Goal: Task Accomplishment & Management: Complete application form

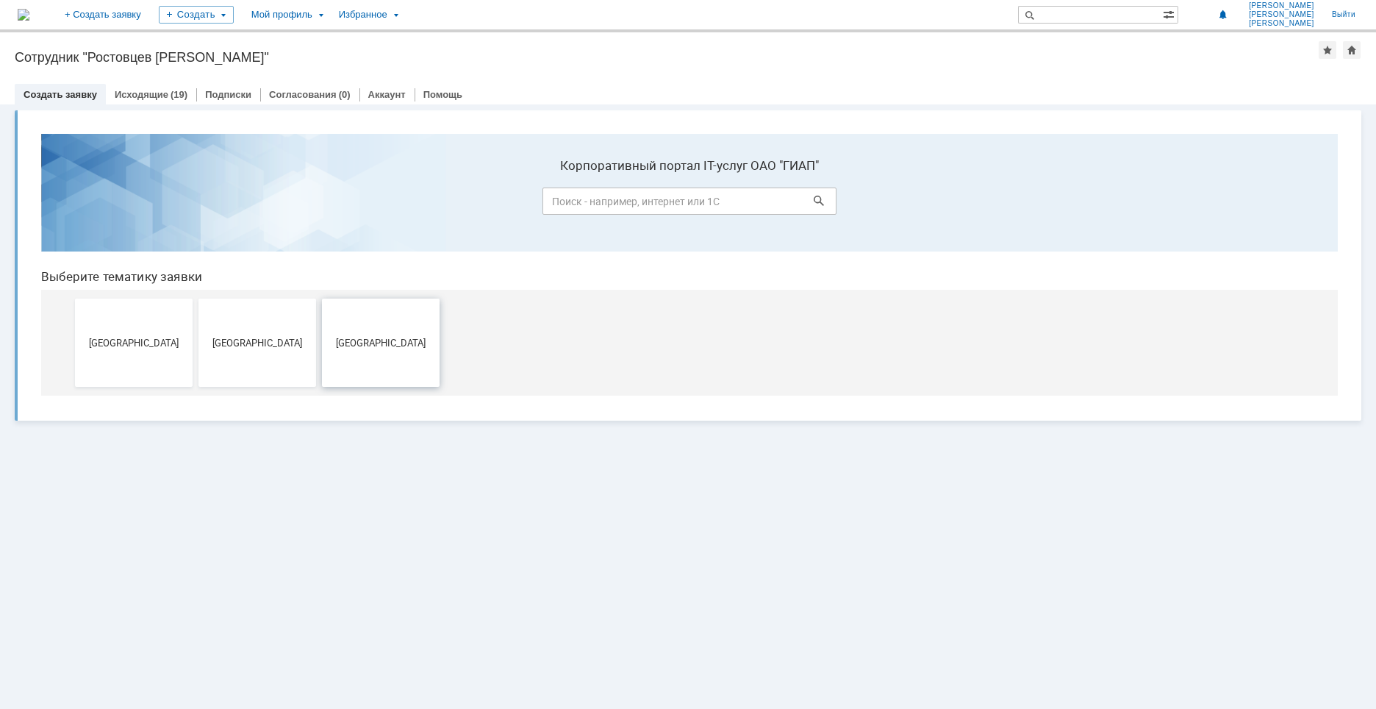
click at [348, 353] on button "[GEOGRAPHIC_DATA]" at bounding box center [381, 342] width 118 height 88
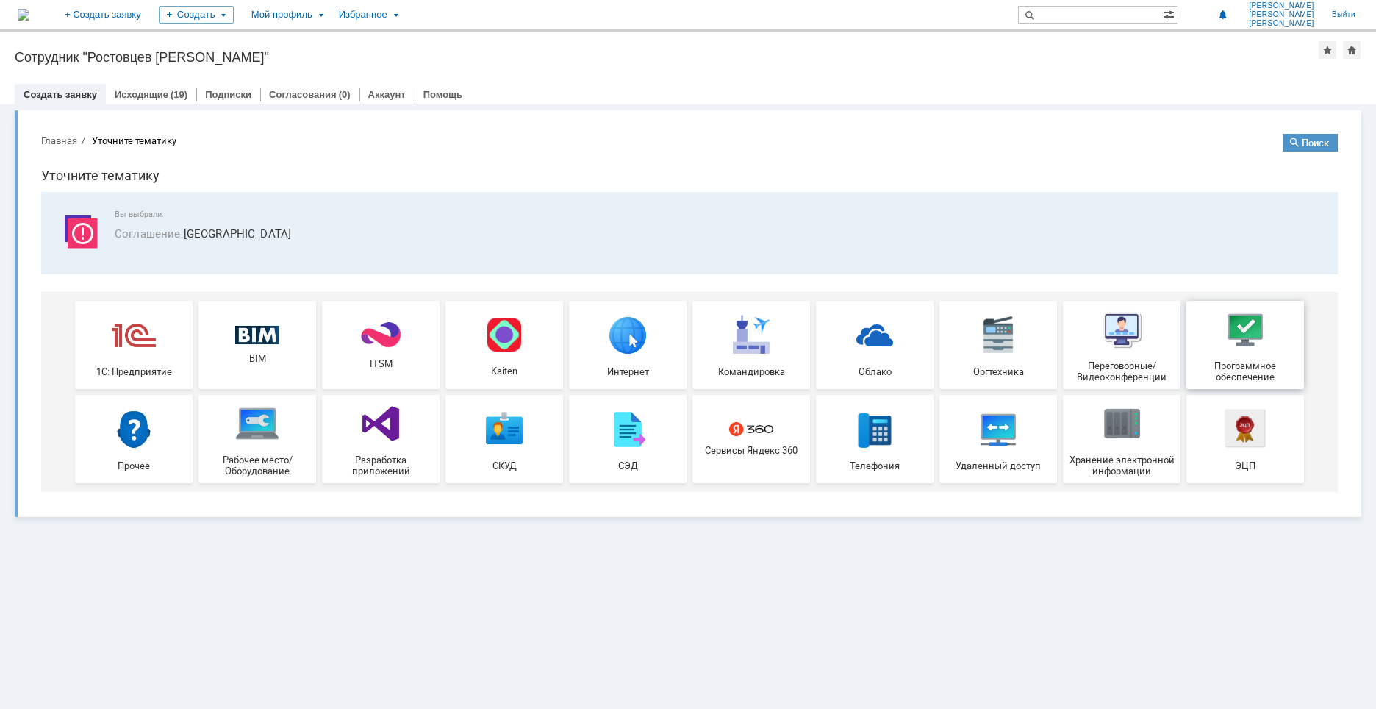
click at [1229, 354] on div "Программное обеспечение" at bounding box center [1245, 344] width 109 height 75
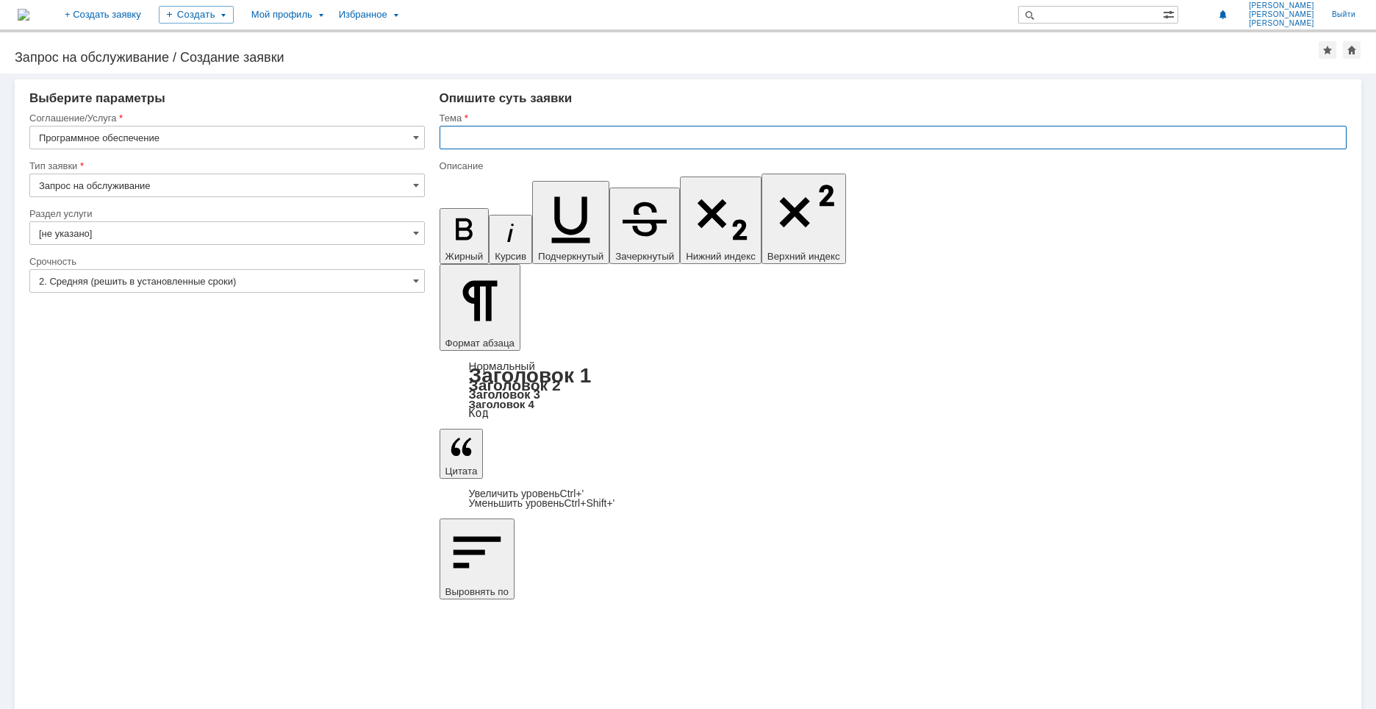
click at [512, 139] on input "text" at bounding box center [893, 138] width 907 height 24
type input "Naviswork"
click at [503, 129] on input "Naviswork" at bounding box center [893, 138] width 907 height 24
click at [509, 134] on input "Naviswork" at bounding box center [893, 138] width 907 height 24
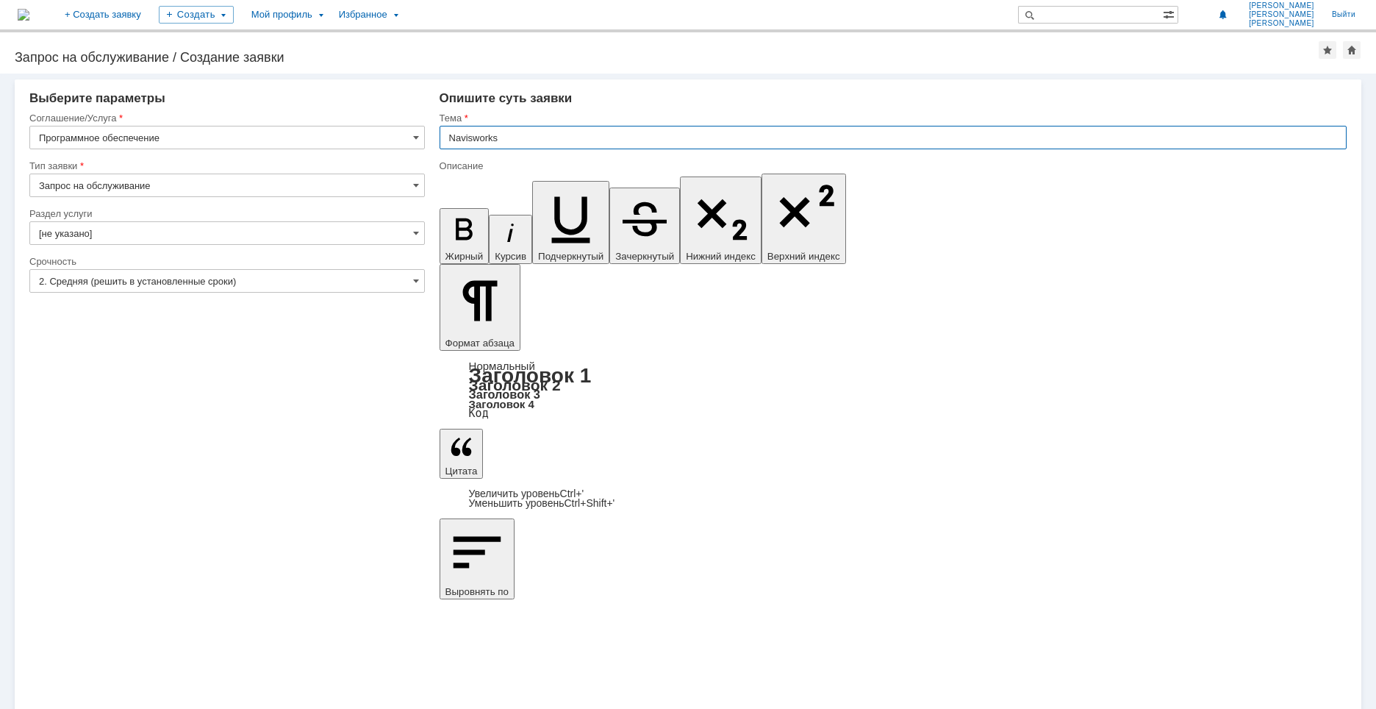
type input "Navisworks"
click at [138, 234] on input "[не указано]" at bounding box center [227, 233] width 396 height 24
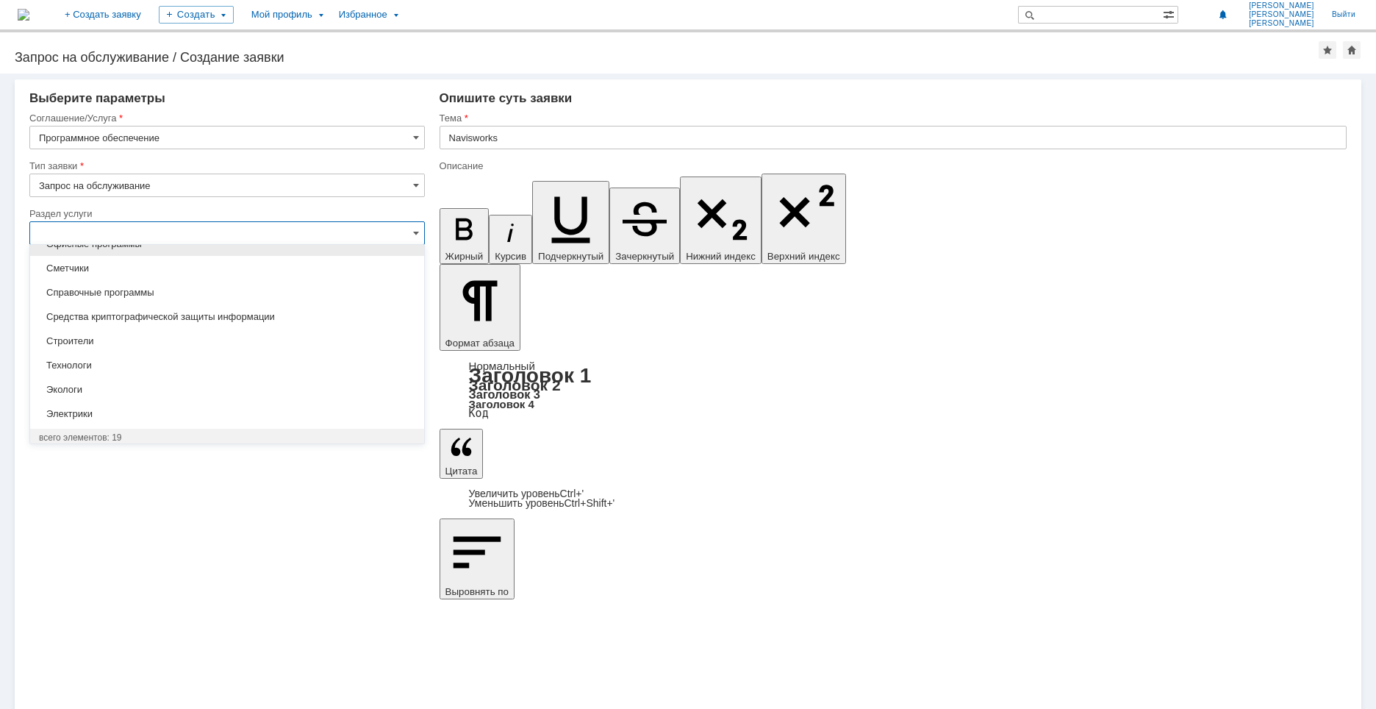
scroll to position [310, 0]
click at [195, 522] on div "Внимание! Выберите параметры Соглашение/Услуга Программное обеспечение Тип заяв…" at bounding box center [688, 391] width 1376 height 635
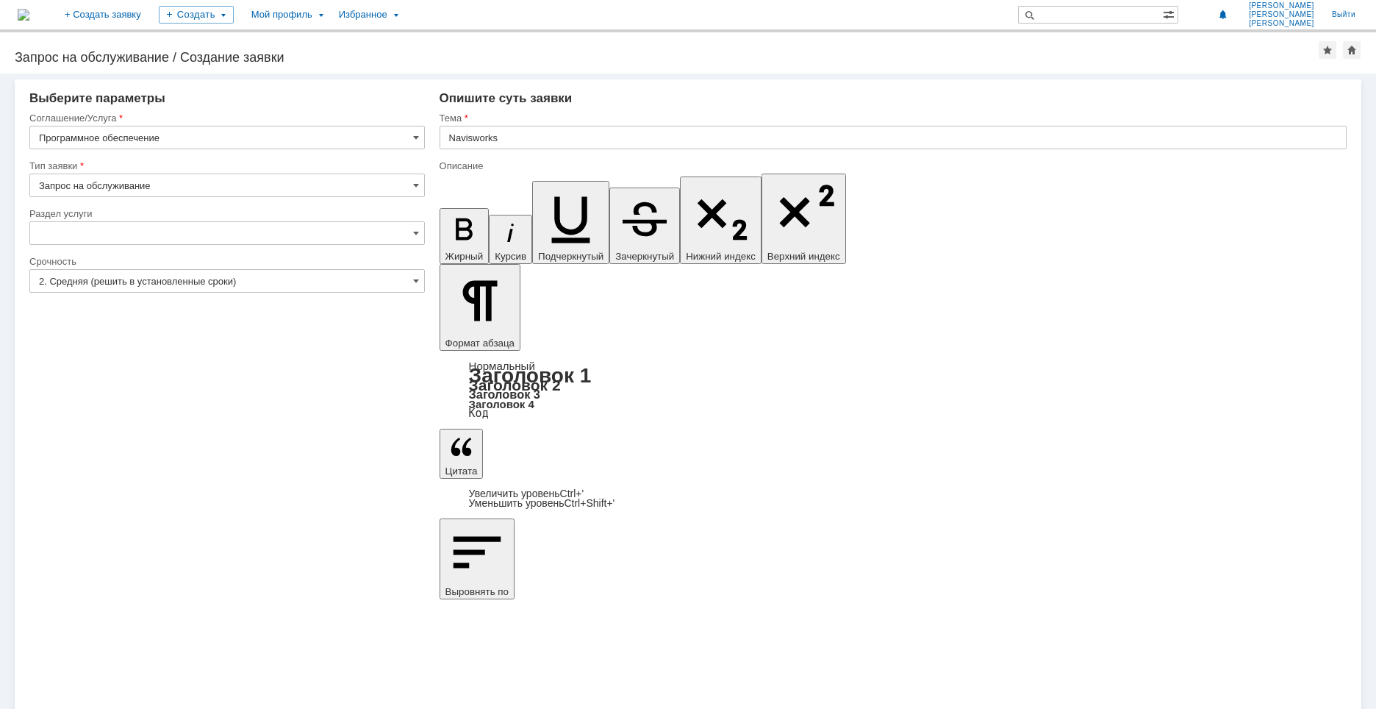
type input "[не указано]"
